Goal: Find specific page/section: Find specific page/section

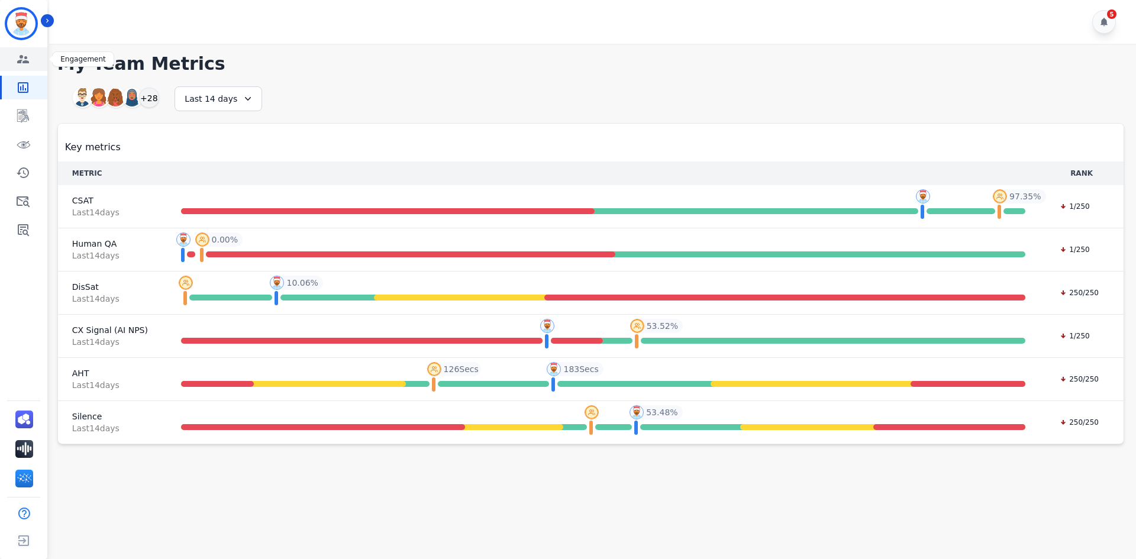
click at [22, 57] on icon "Sidebar" at bounding box center [23, 59] width 12 height 8
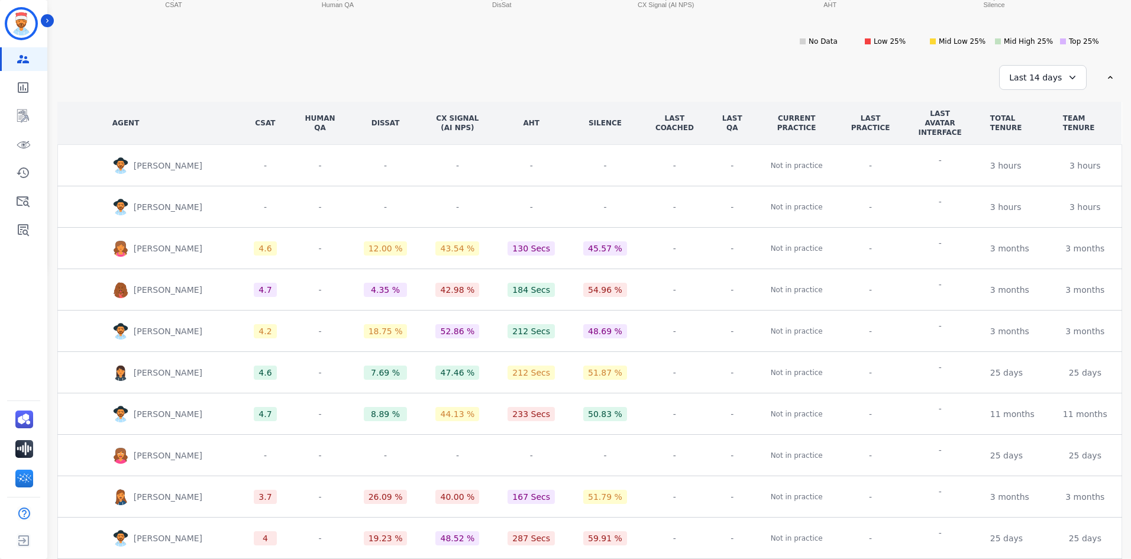
scroll to position [135, 0]
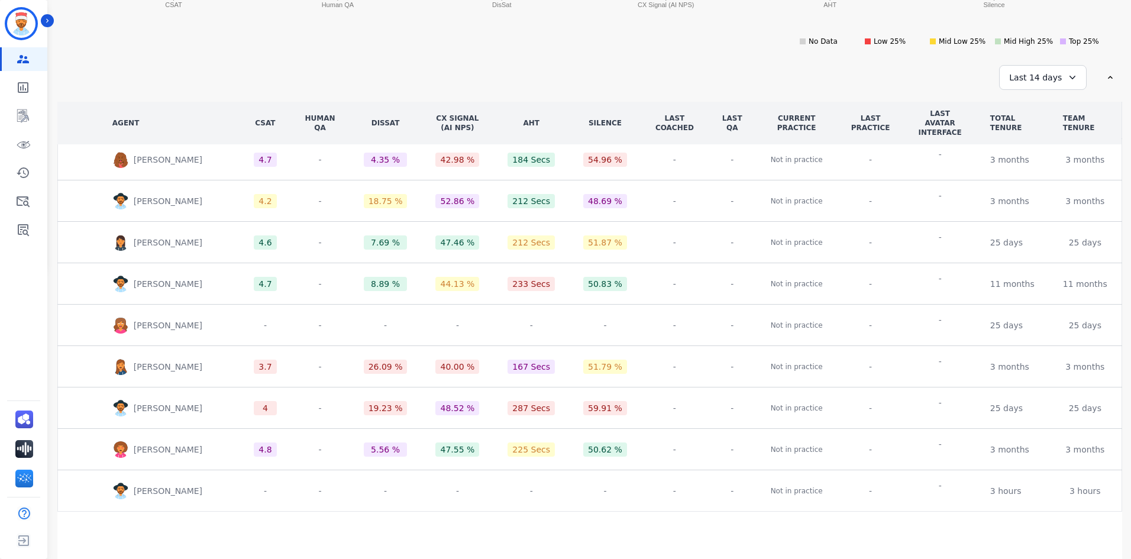
click at [637, 93] on div "**********" at bounding box center [589, 161] width 1065 height 795
